Goal: Information Seeking & Learning: Learn about a topic

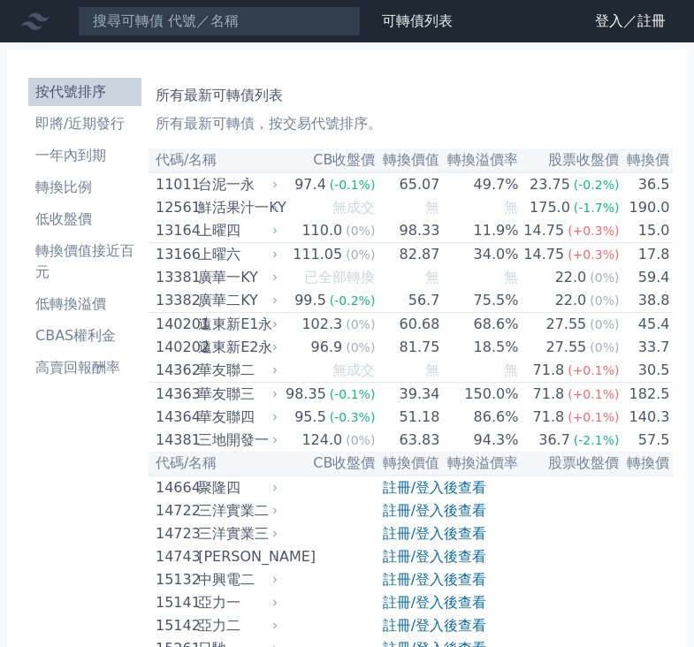
click at [423, 496] on link "註冊/登入後查看" at bounding box center [434, 487] width 103 height 17
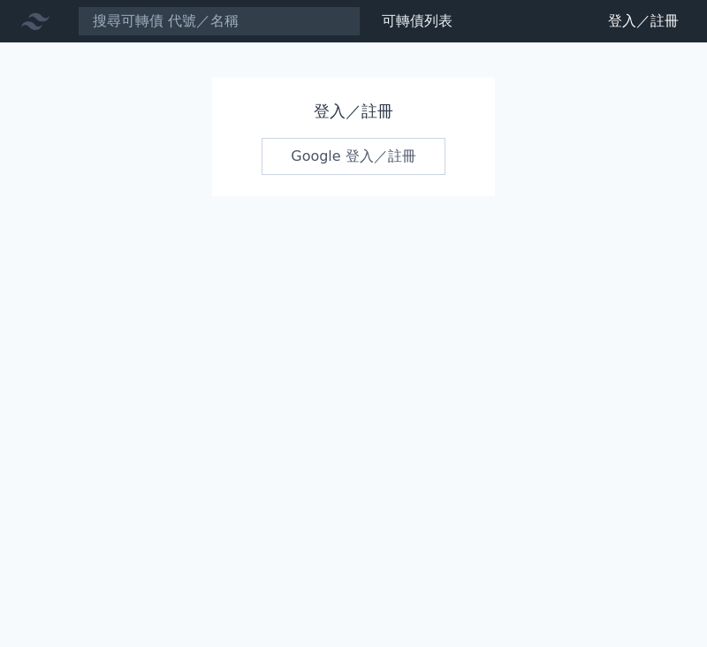
click at [392, 162] on link "Google 登入／註冊" at bounding box center [354, 156] width 184 height 37
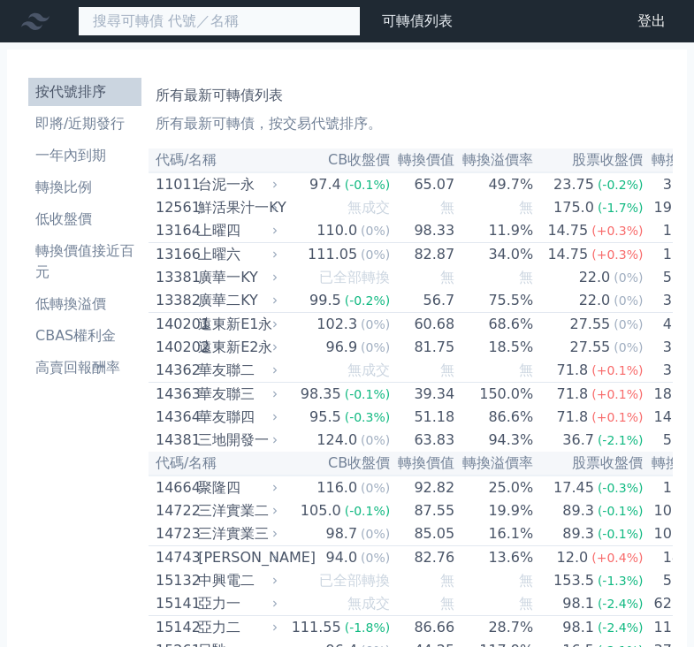
click at [285, 18] on input at bounding box center [219, 21] width 283 height 30
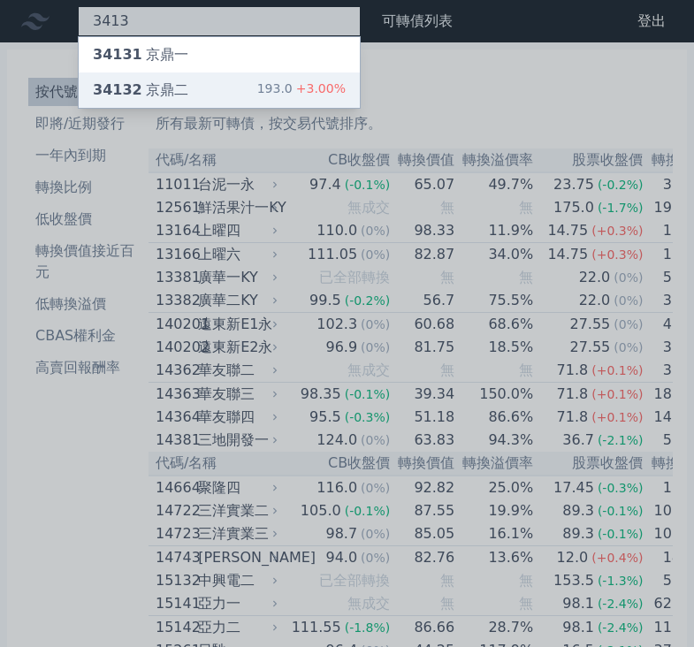
type input "3413"
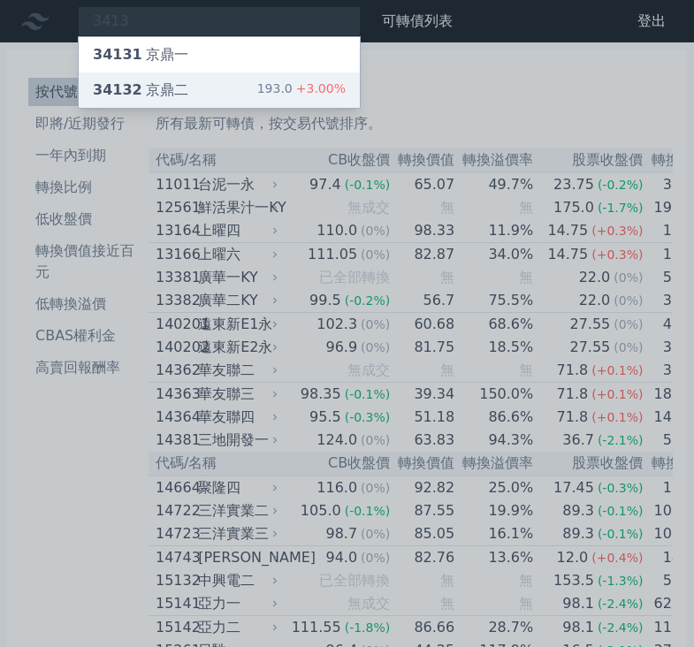
click at [220, 79] on div "34132 京鼎二 193.0 +3.00%" at bounding box center [219, 89] width 281 height 35
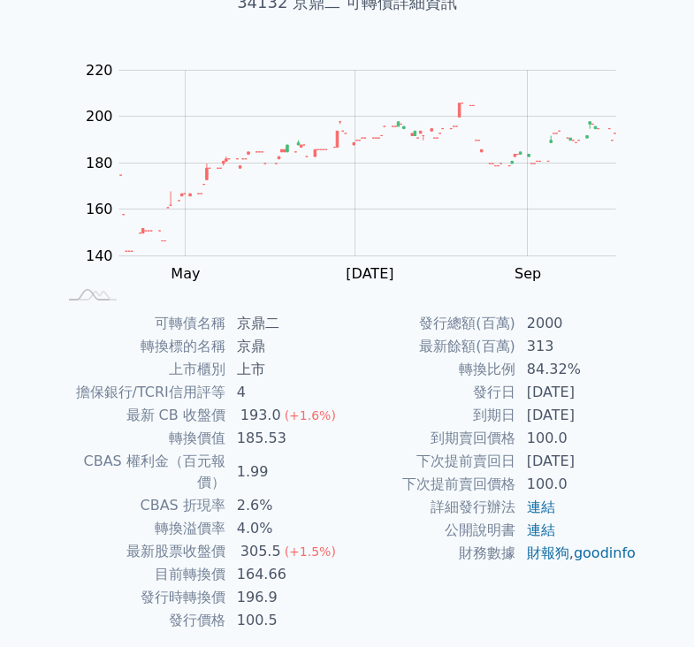
scroll to position [172, 0]
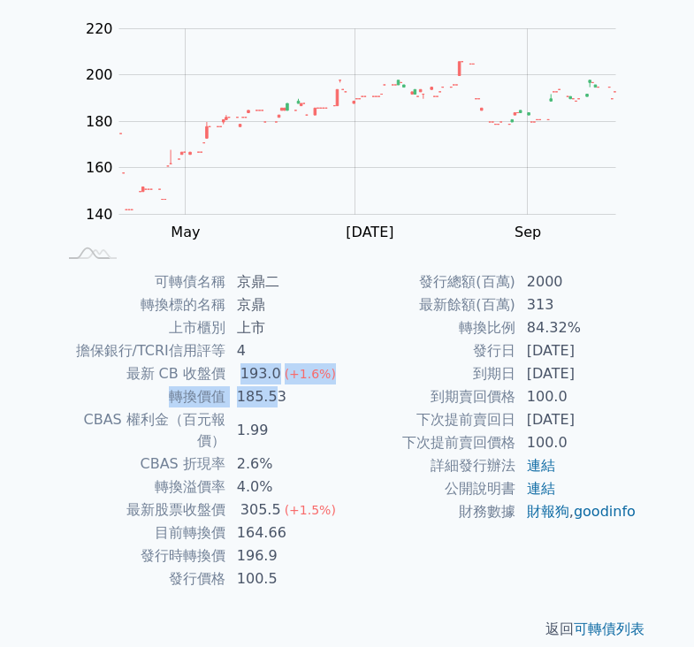
drag, startPoint x: 242, startPoint y: 380, endPoint x: 273, endPoint y: 393, distance: 33.7
click at [273, 393] on tbody "可轉債名稱 京鼎二 轉換標的名稱 京鼎 上市櫃別 上市 擔保銀行/TCRI信用評等 4 最新 CB 收盤價 193.0 (+1.6%) 轉換價值 185.53…" at bounding box center [202, 431] width 290 height 320
click at [273, 393] on td "185.53" at bounding box center [286, 396] width 121 height 23
